Goal: Task Accomplishment & Management: Manage account settings

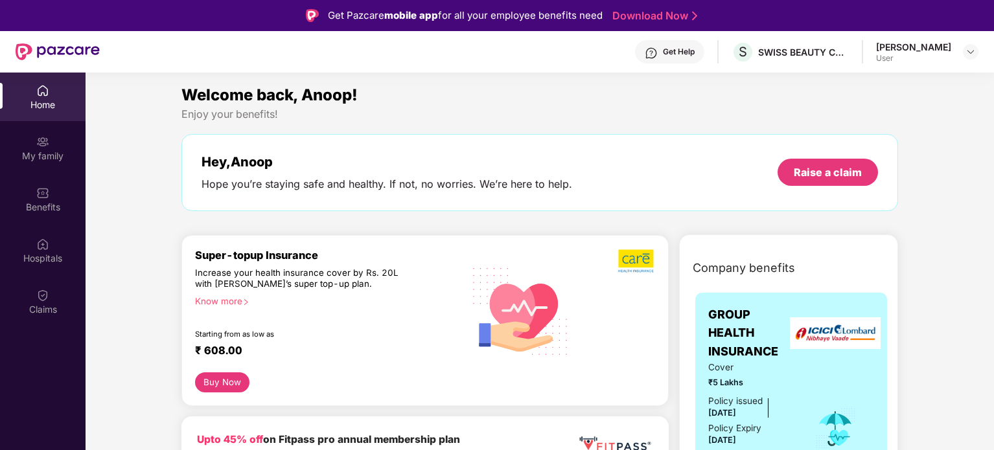
scroll to position [67, 0]
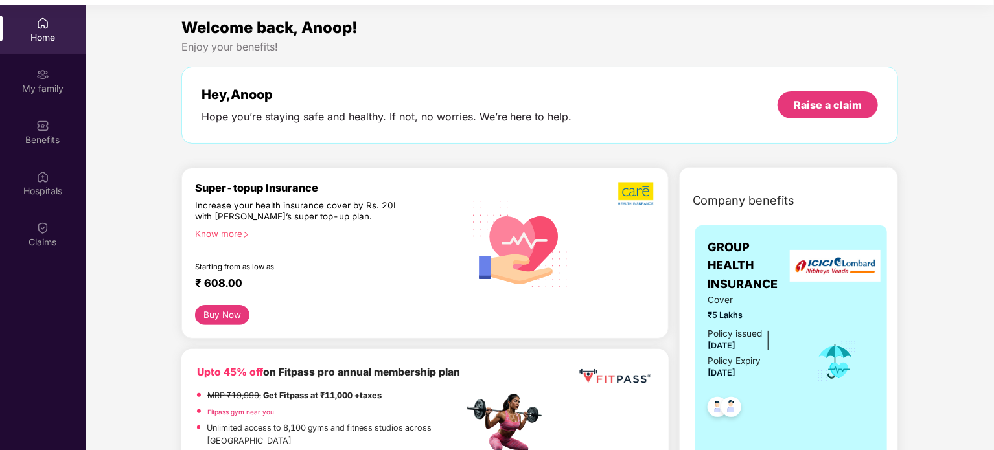
click at [22, 24] on div "Home" at bounding box center [43, 29] width 86 height 49
click at [51, 27] on div "Home" at bounding box center [43, 29] width 86 height 49
click at [44, 220] on div at bounding box center [42, 226] width 13 height 13
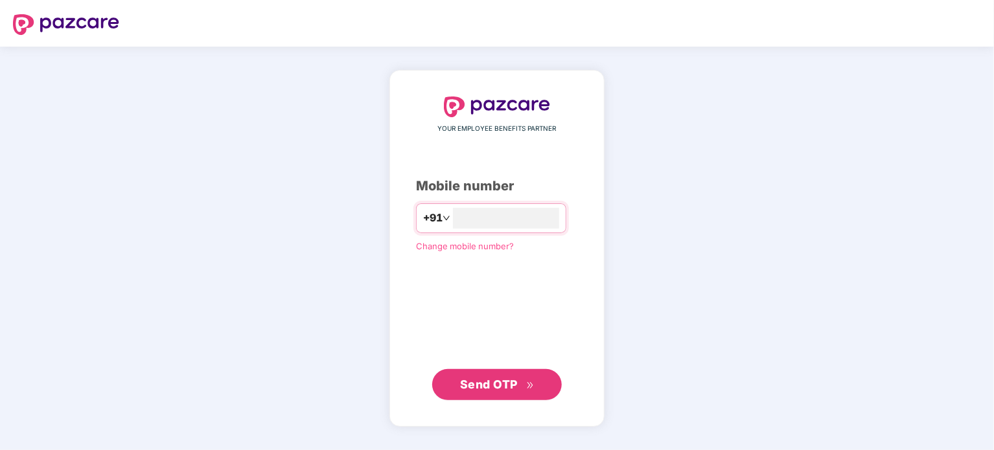
type input "**********"
click at [490, 384] on span "Send OTP" at bounding box center [489, 384] width 58 height 14
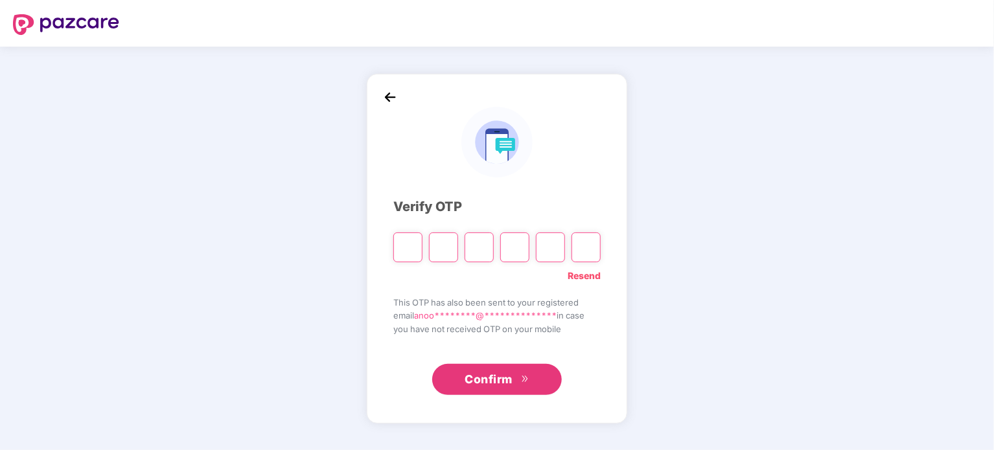
paste input "*"
type input "*"
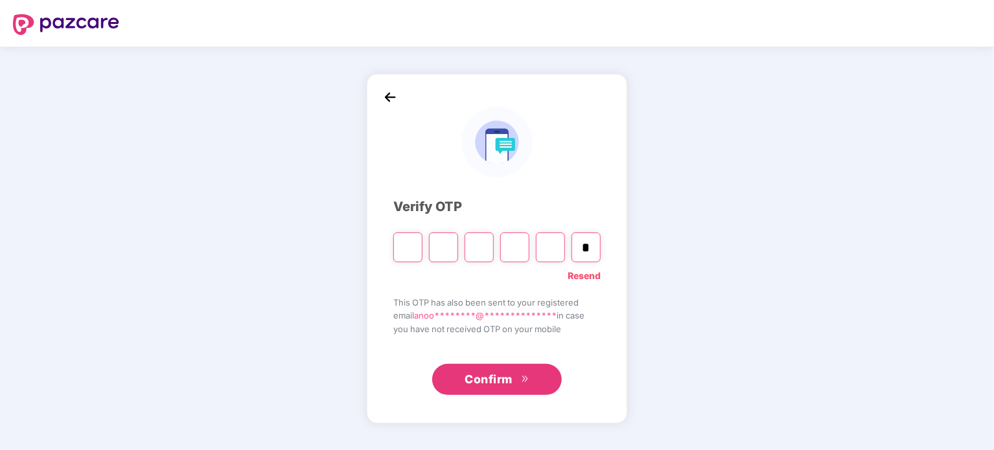
type input "*"
click at [575, 275] on link "Resend" at bounding box center [584, 276] width 33 height 14
